Goal: Task Accomplishment & Management: Use online tool/utility

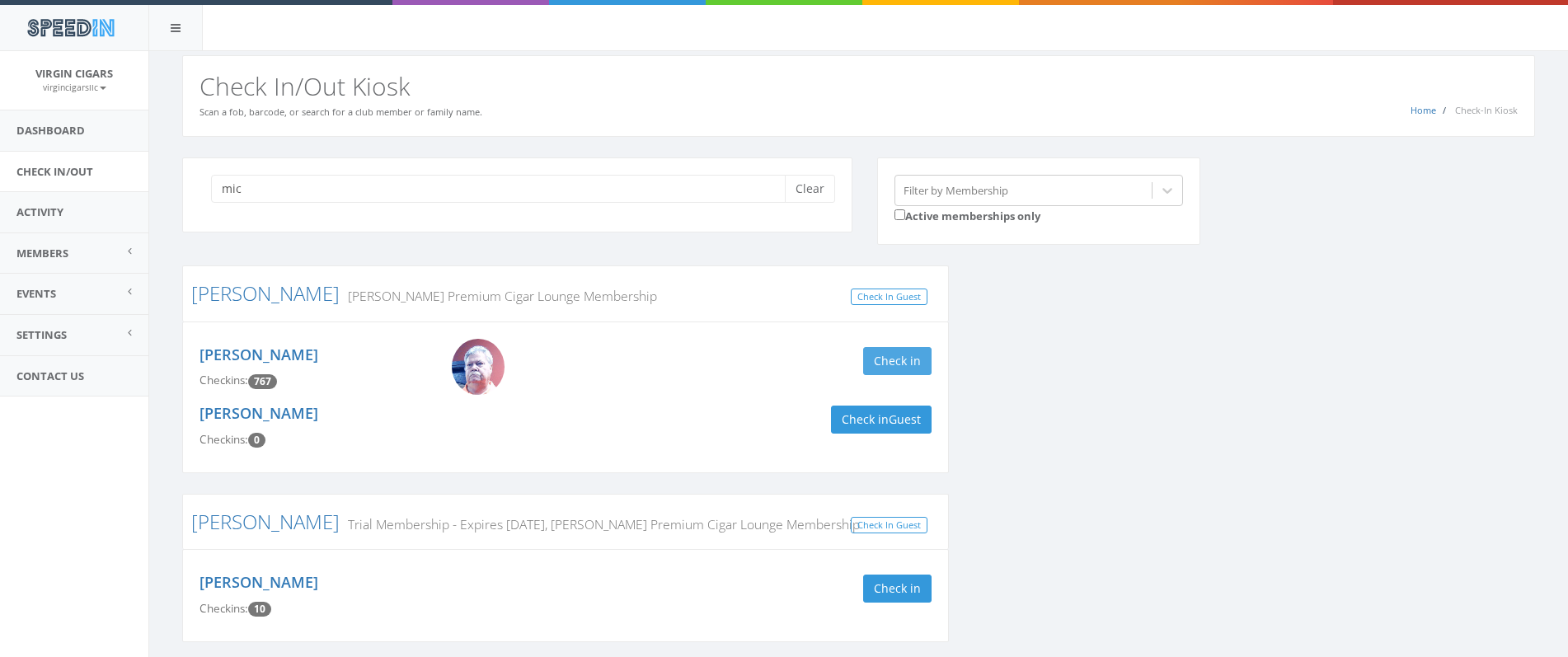
type input "mic"
click at [886, 354] on button "Check in" at bounding box center [897, 361] width 68 height 28
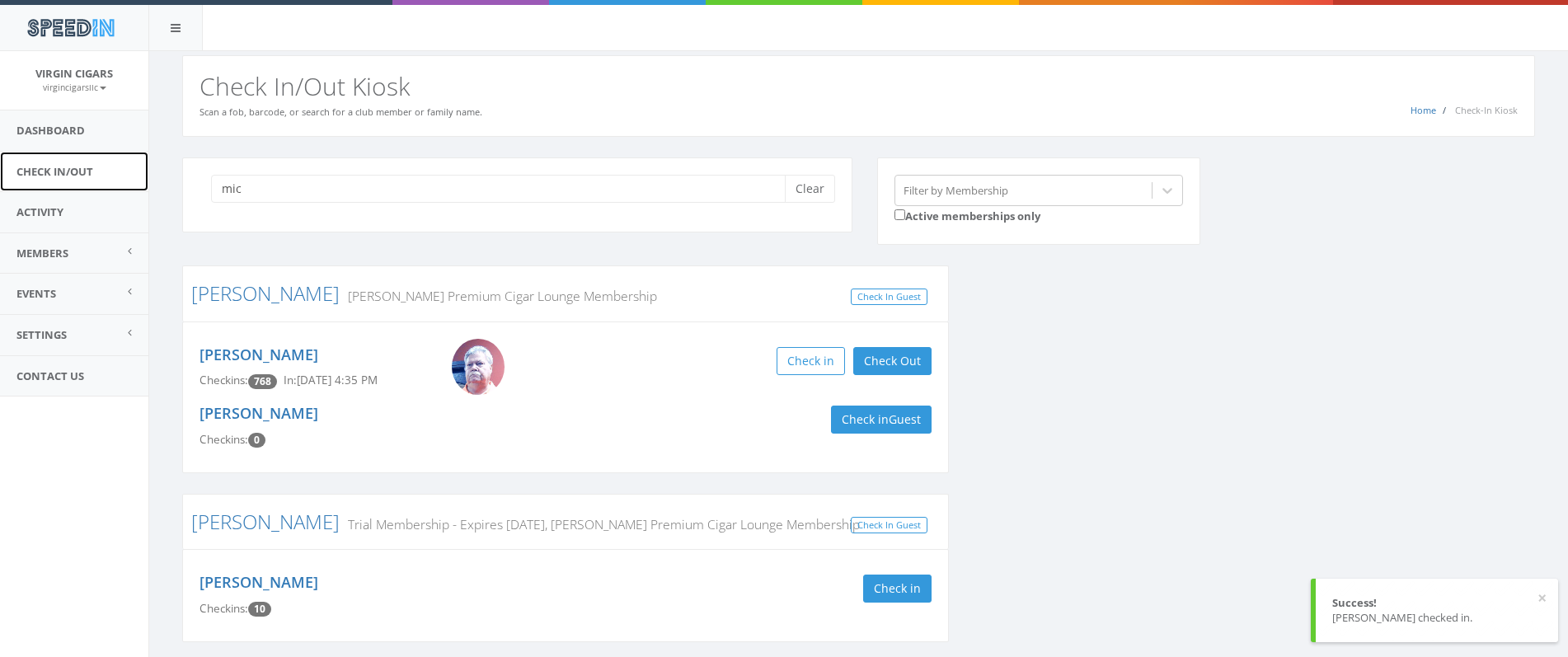
click at [66, 175] on link "Check In/Out" at bounding box center [74, 172] width 148 height 40
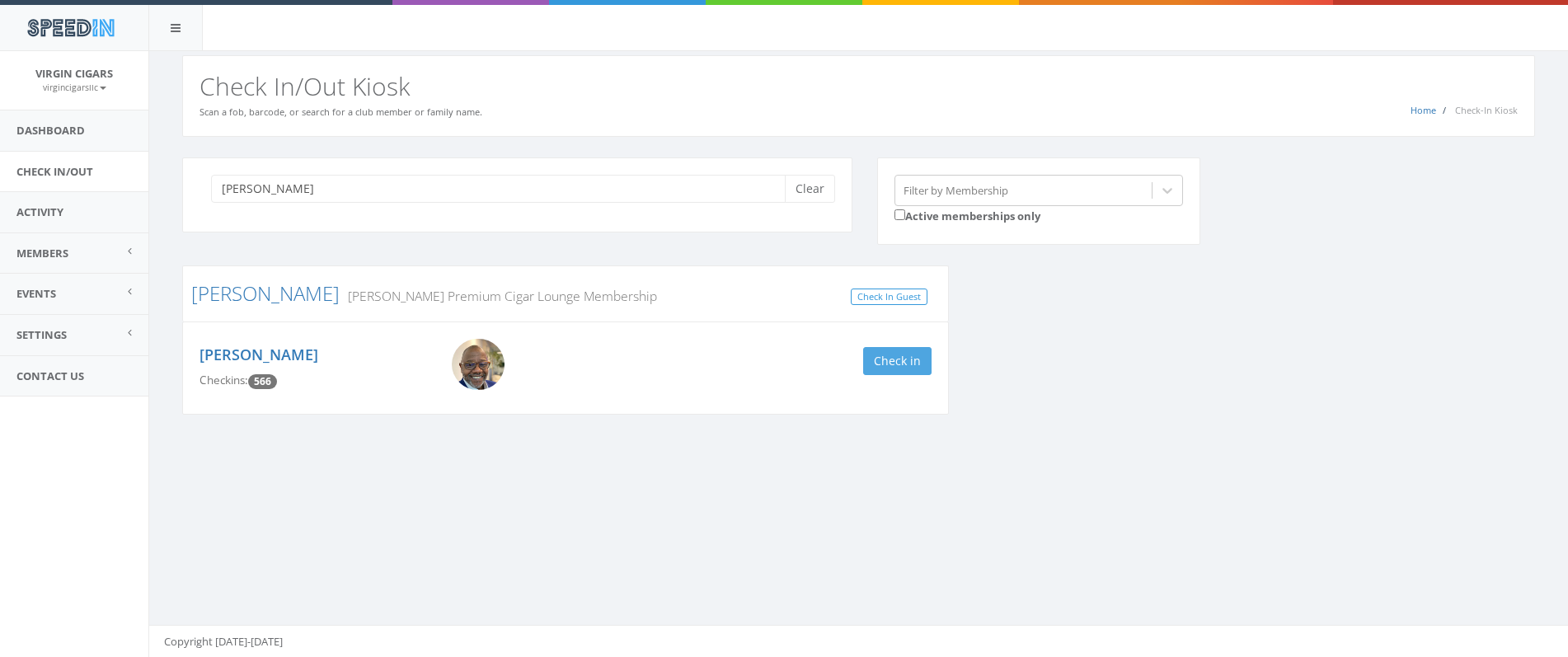
type input "[PERSON_NAME]"
click at [886, 361] on button "Check in" at bounding box center [897, 361] width 68 height 28
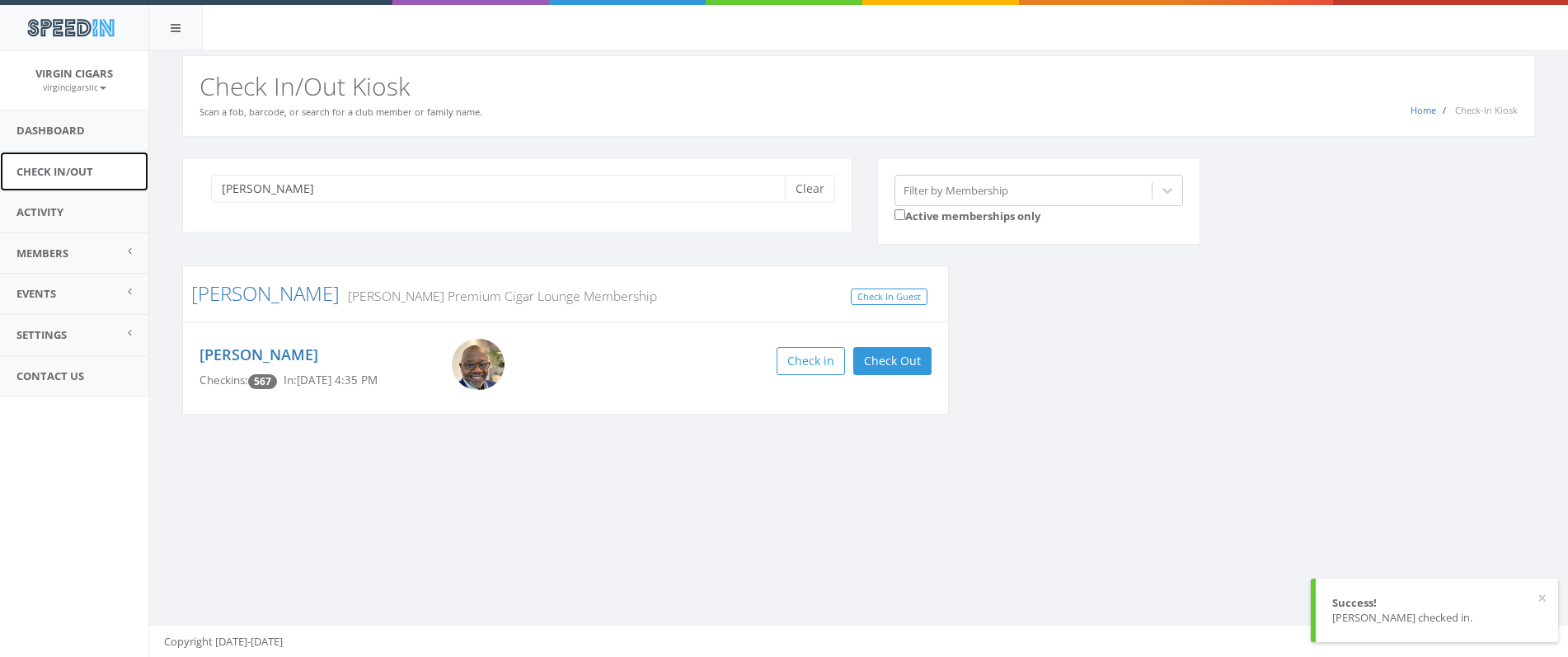
click at [80, 172] on link "Check In/Out" at bounding box center [74, 172] width 148 height 40
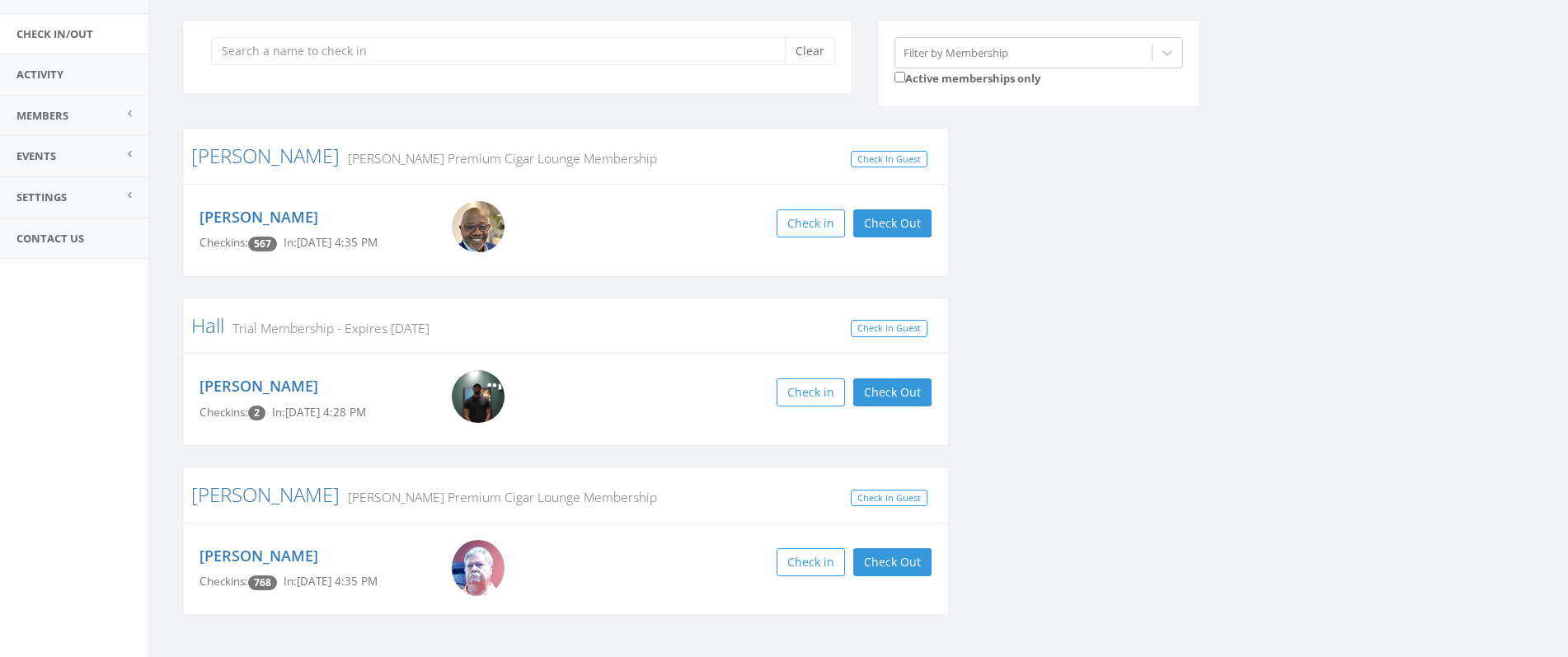
scroll to position [171, 0]
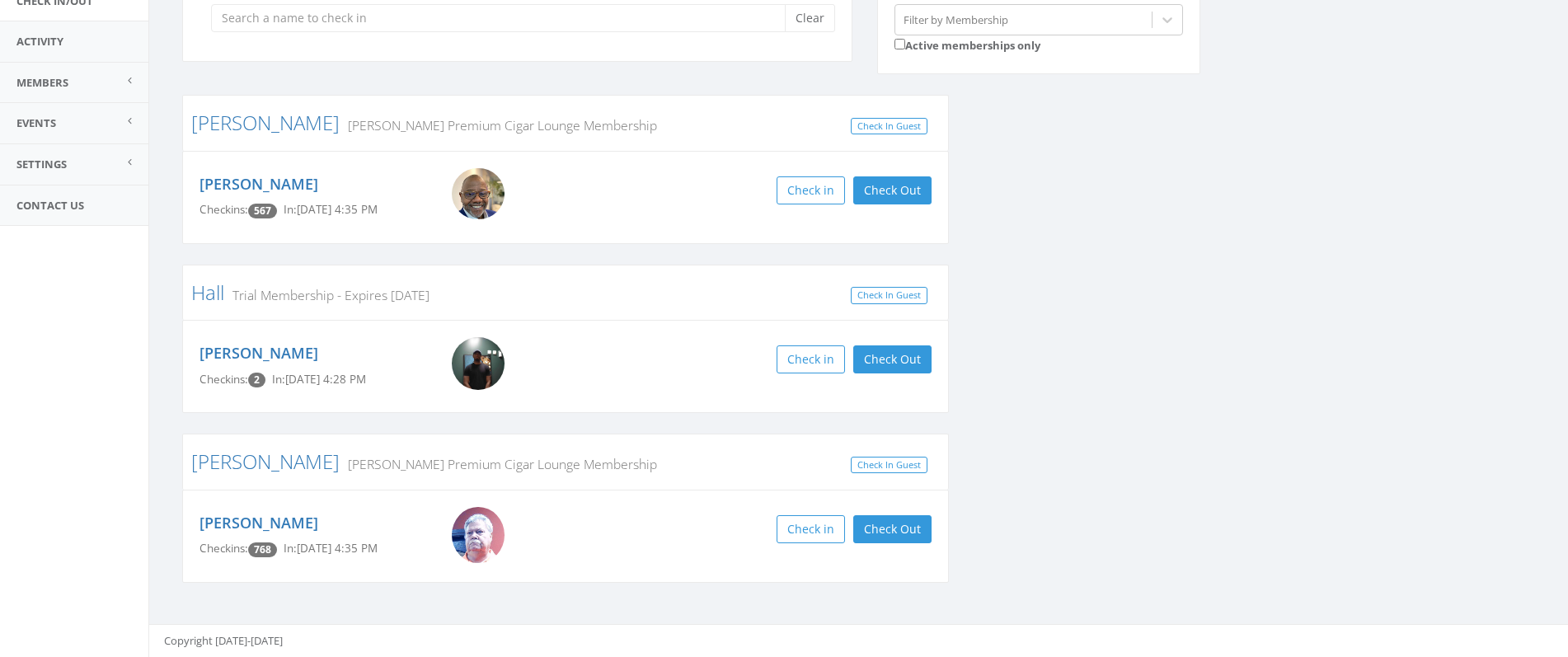
click at [479, 368] on img at bounding box center [478, 363] width 53 height 53
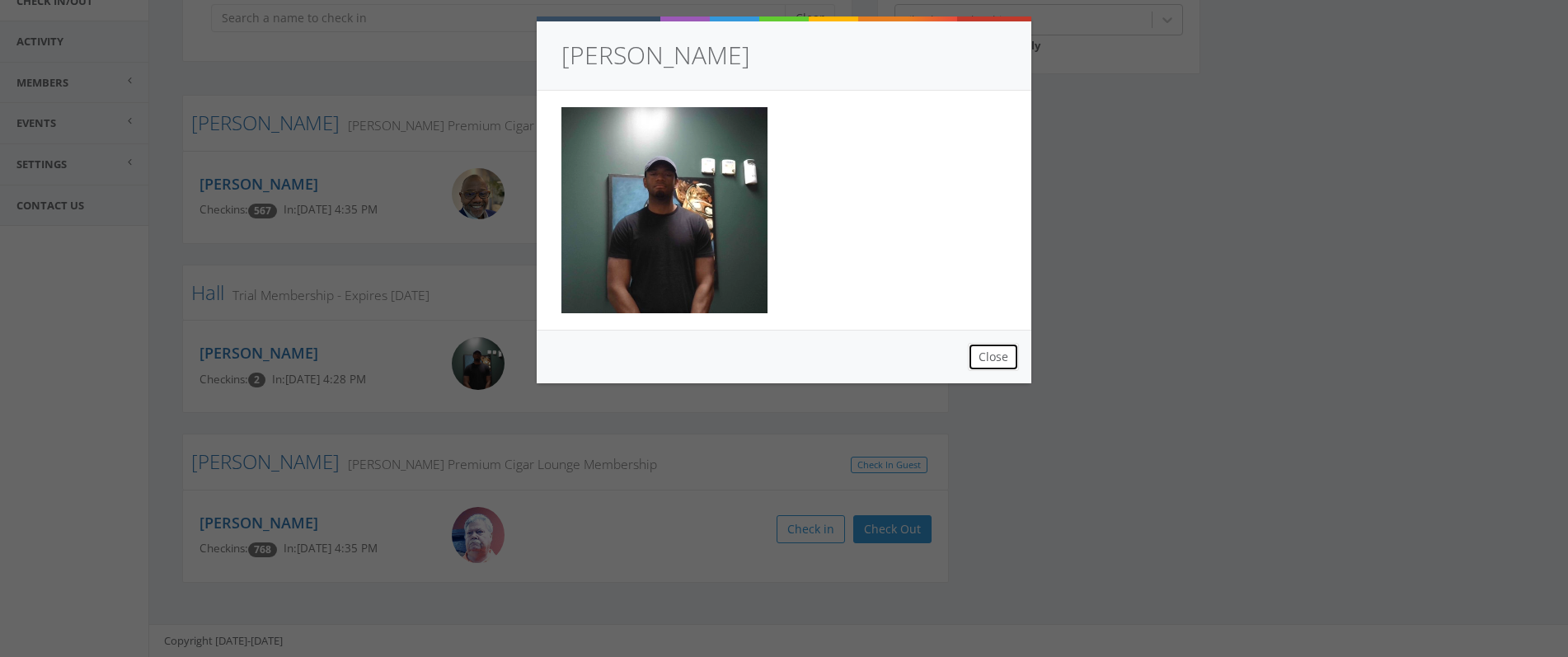
click at [1000, 352] on button "Close" at bounding box center [993, 357] width 51 height 28
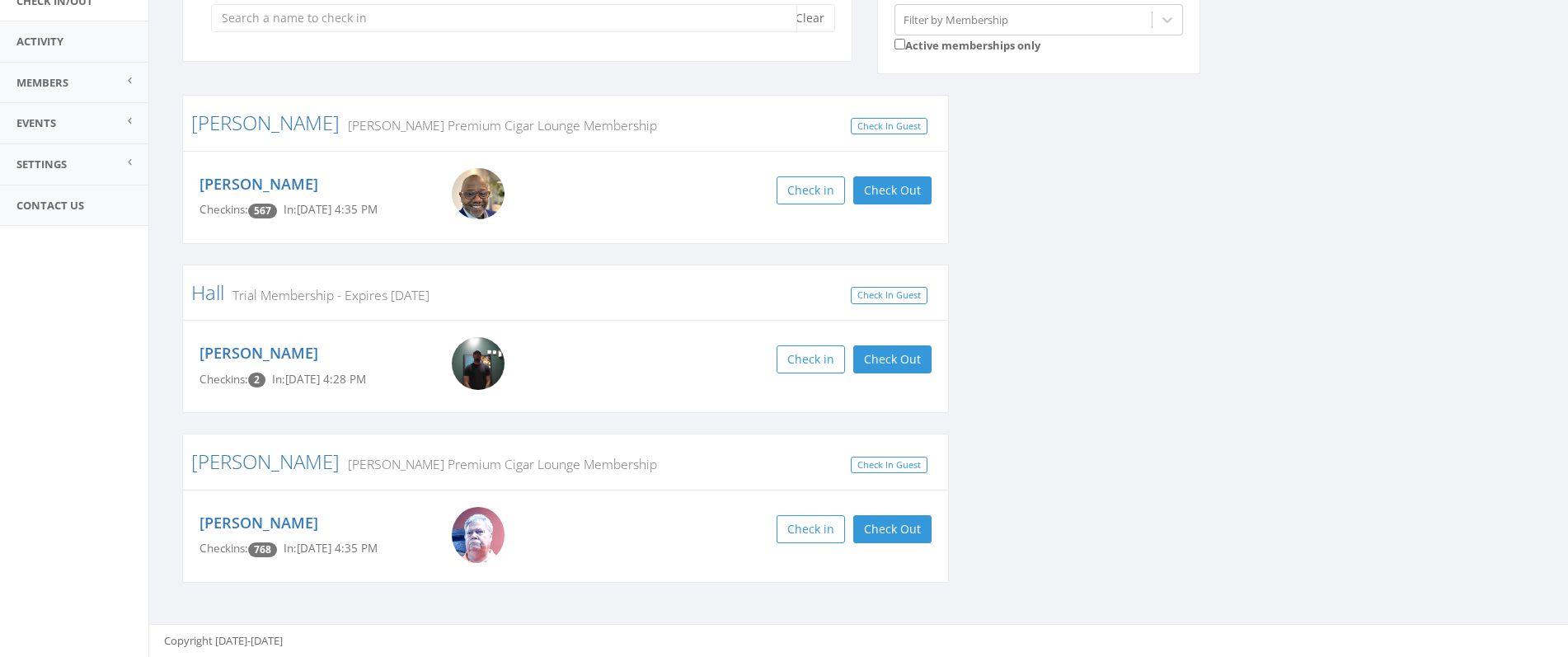
click at [632, 26] on input "search" at bounding box center [503, 18] width 586 height 28
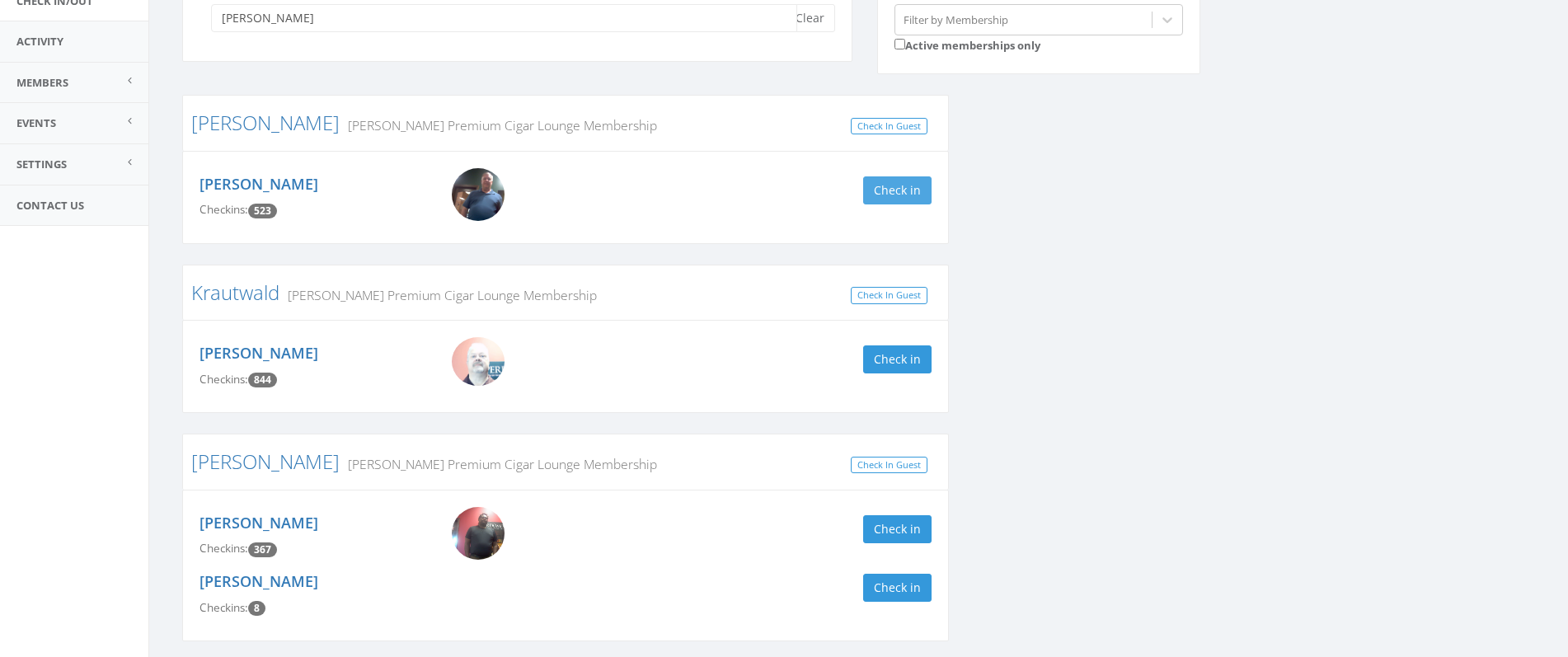
type input "kevin"
click at [891, 194] on button "Check in" at bounding box center [897, 190] width 68 height 28
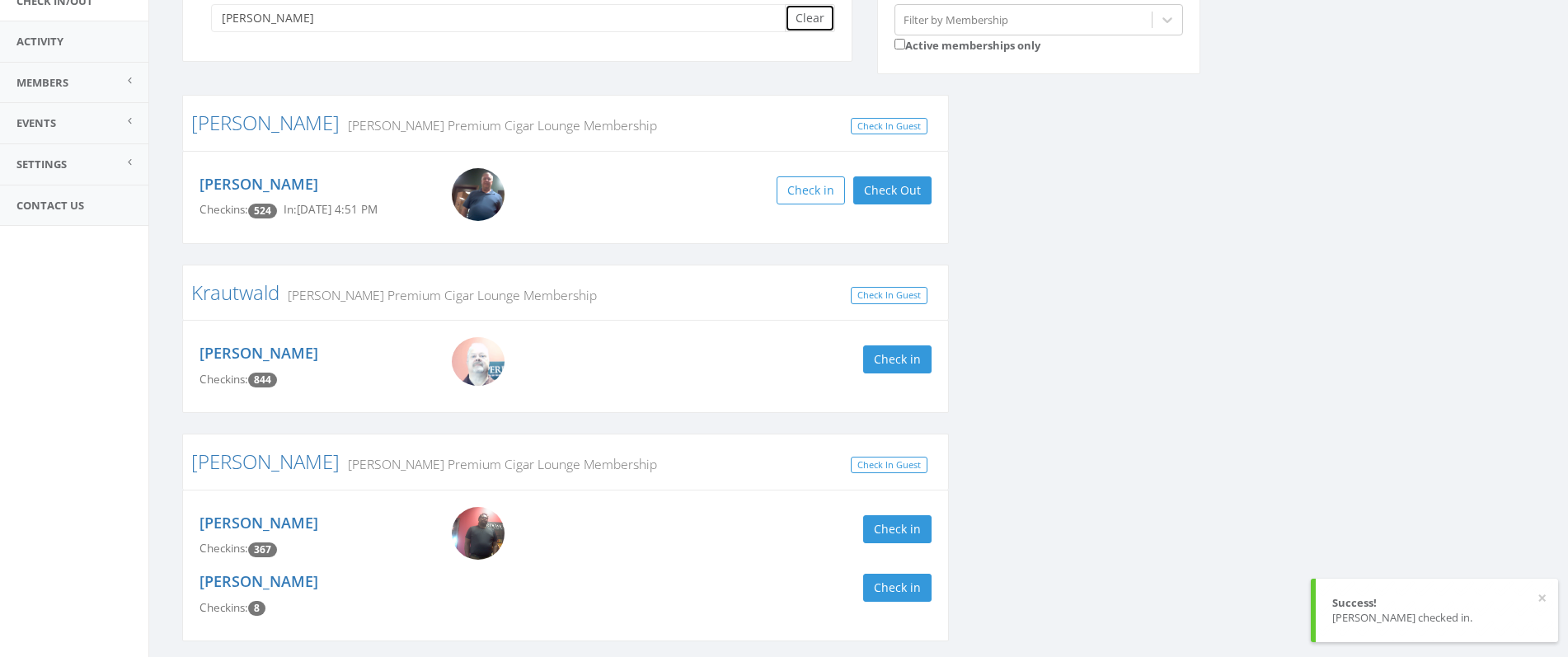
click at [819, 25] on button "Clear" at bounding box center [810, 18] width 50 height 28
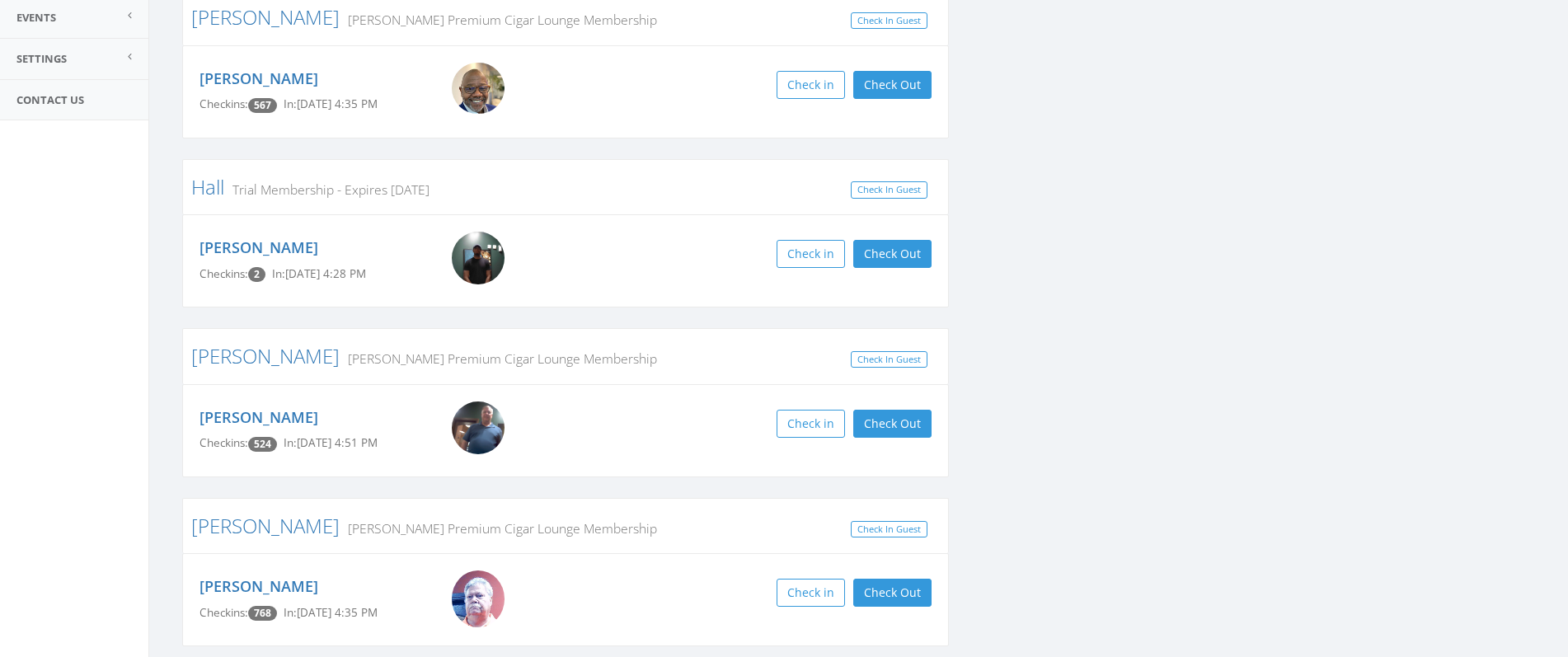
scroll to position [340, 0]
